Goal: Entertainment & Leisure: Consume media (video, audio)

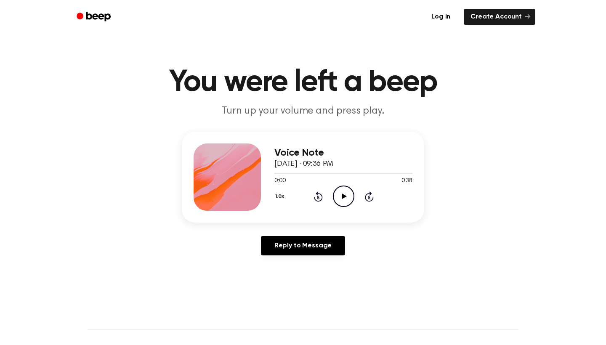
click at [350, 193] on icon "Play Audio" at bounding box center [343, 195] width 21 height 21
click at [350, 193] on icon "Pause Audio" at bounding box center [343, 195] width 21 height 21
click at [348, 195] on icon "Play Audio" at bounding box center [343, 195] width 21 height 21
click at [340, 191] on icon "Play Audio" at bounding box center [343, 195] width 21 height 21
click at [223, 4] on div "Log in Create Account" at bounding box center [303, 17] width 464 height 34
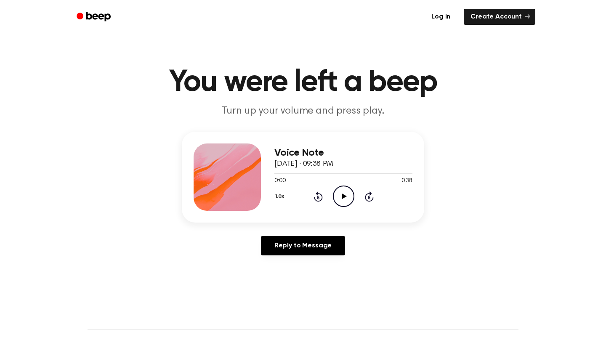
click at [328, 193] on div "1.0x Rewind 5 seconds Play Audio Skip 5 seconds" at bounding box center [343, 195] width 138 height 21
click at [339, 195] on icon "Play Audio" at bounding box center [343, 195] width 21 height 21
click at [351, 197] on icon "Play Audio" at bounding box center [343, 195] width 21 height 21
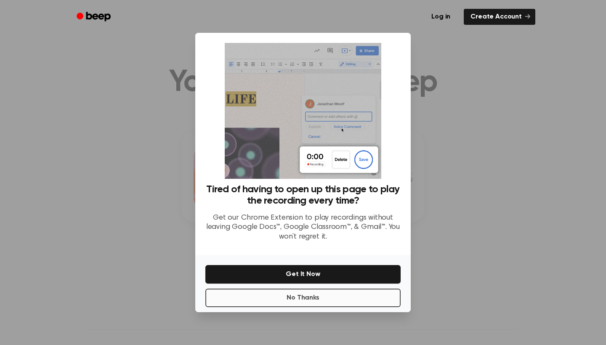
click at [289, 298] on button "No Thanks" at bounding box center [302, 298] width 195 height 19
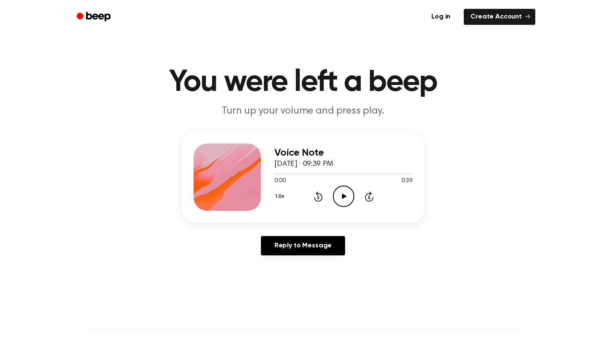
click at [350, 196] on icon "Play Audio" at bounding box center [343, 195] width 21 height 21
click at [222, 1] on div "Log in Create Account" at bounding box center [303, 17] width 464 height 34
click at [344, 196] on icon at bounding box center [344, 195] width 5 height 5
